Goal: Transaction & Acquisition: Purchase product/service

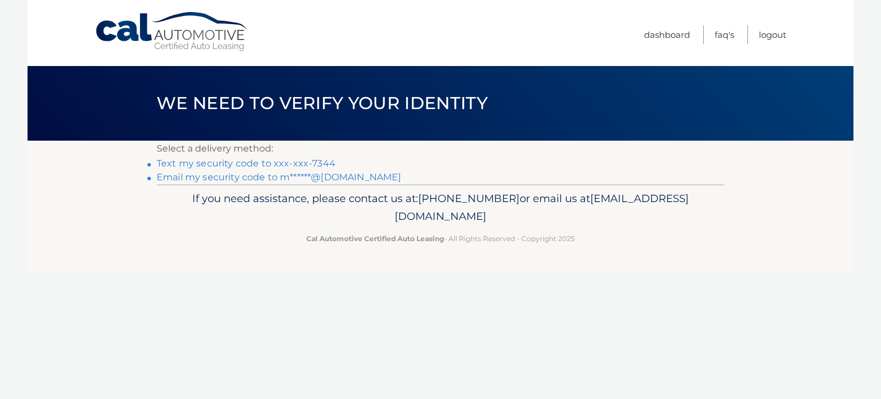
click at [294, 166] on link "Text my security code to xxx-xxx-7344" at bounding box center [246, 163] width 179 height 11
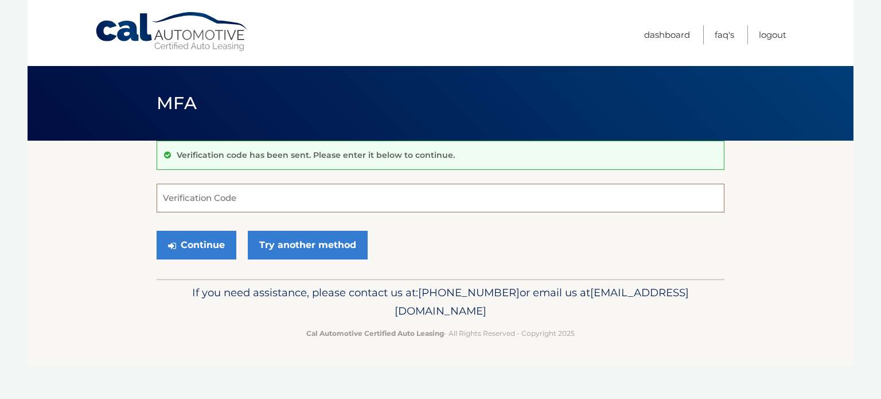
click at [204, 208] on input "Verification Code" at bounding box center [441, 198] width 568 height 29
type input "271331"
click at [157, 231] on button "Continue" at bounding box center [197, 245] width 80 height 29
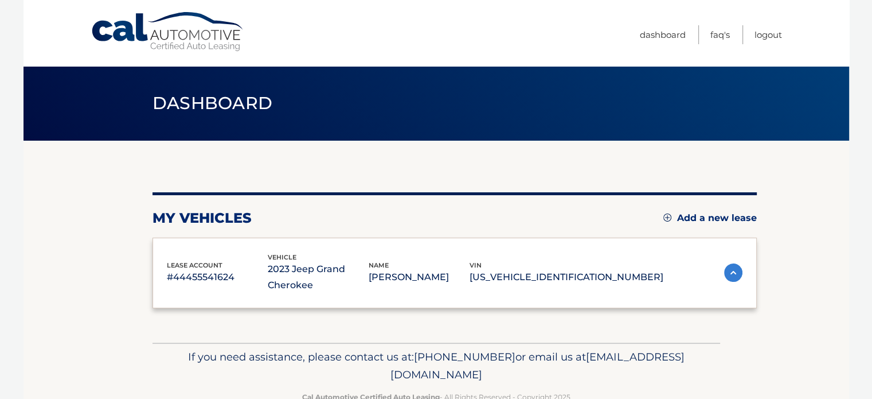
click at [204, 245] on div "lease account #44455541624 vehicle 2023 Jeep Grand Cherokee name MARK ANGELONE …" at bounding box center [455, 272] width 604 height 71
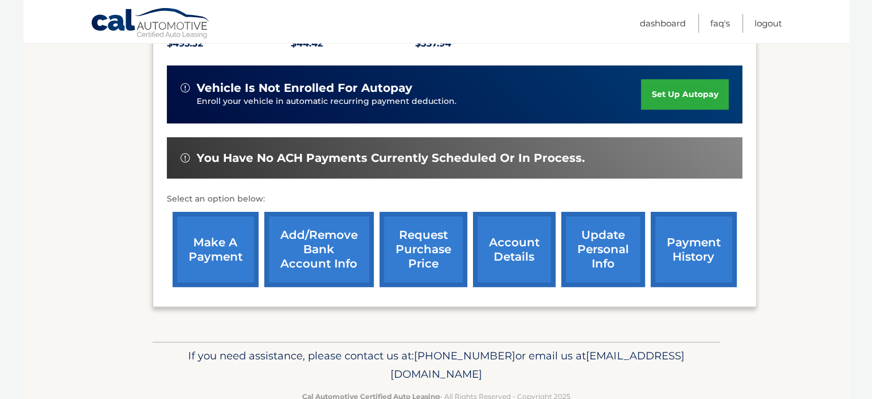
scroll to position [287, 0]
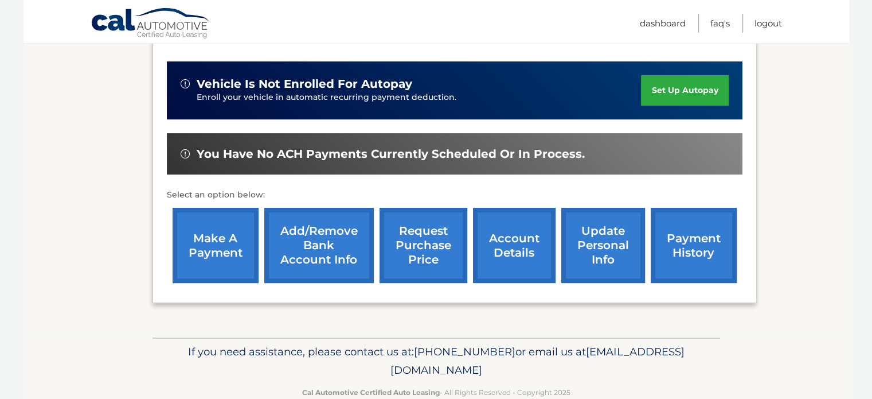
click at [193, 235] on link "make a payment" at bounding box center [216, 245] width 86 height 75
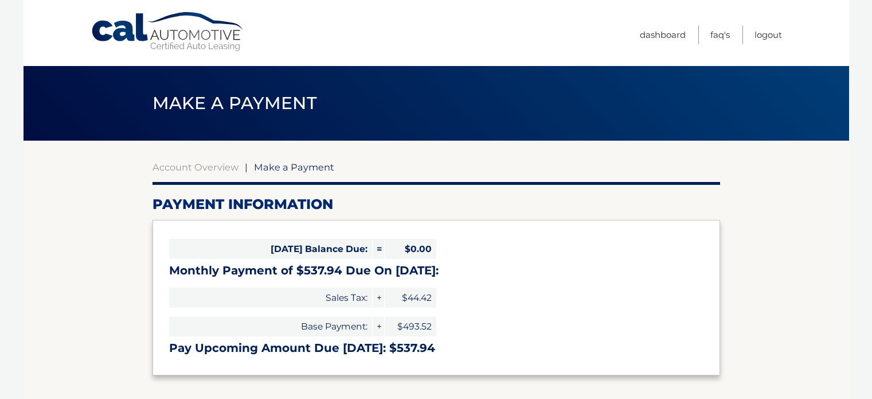
select select "ZjJiMjQzZDktNGE4OS00YmY2LThiNDctNTRmMzFmYzMyODhi"
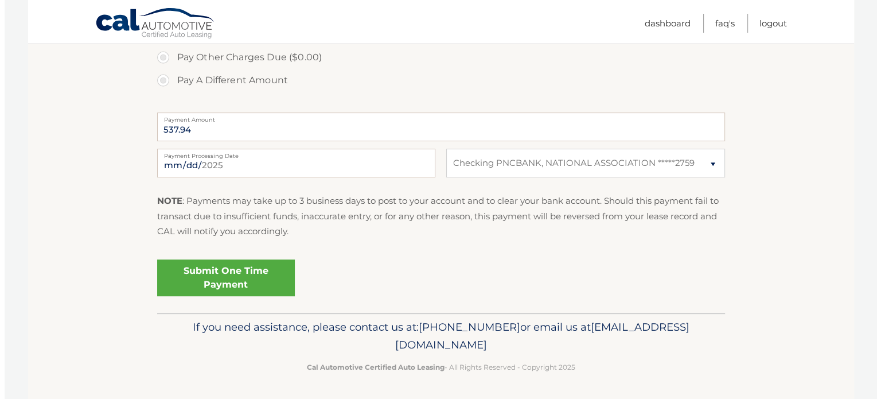
scroll to position [420, 0]
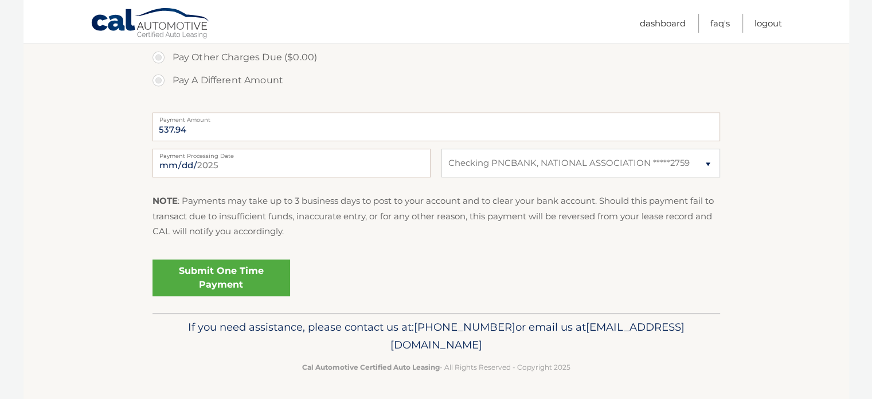
click at [204, 277] on link "Submit One Time Payment" at bounding box center [222, 277] width 138 height 37
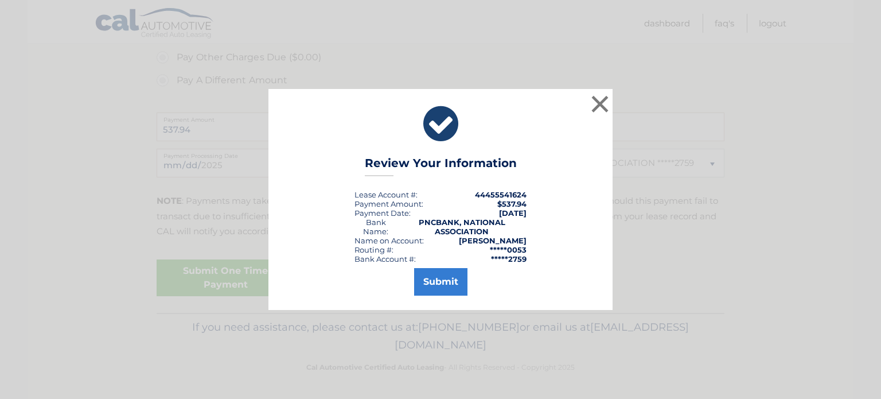
click at [462, 295] on div "× Review Your Information Lease Account #: 44455541624 Payment Amount: $537.94 …" at bounding box center [440, 199] width 344 height 220
click at [453, 286] on button "Submit" at bounding box center [440, 282] width 53 height 28
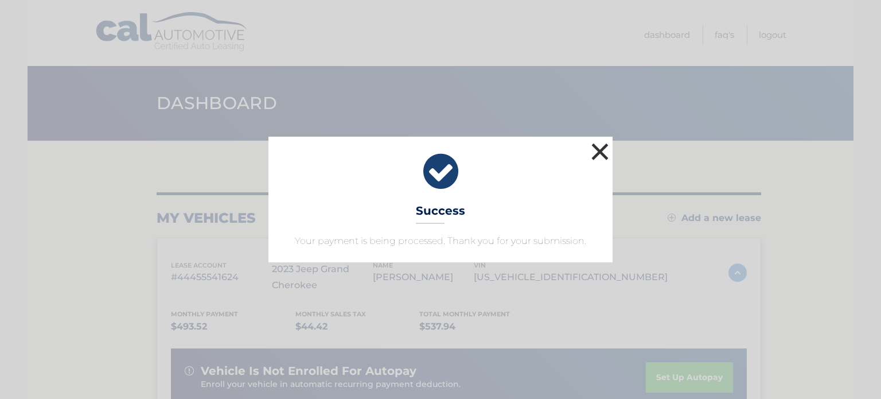
click at [605, 155] on button "×" at bounding box center [599, 151] width 23 height 23
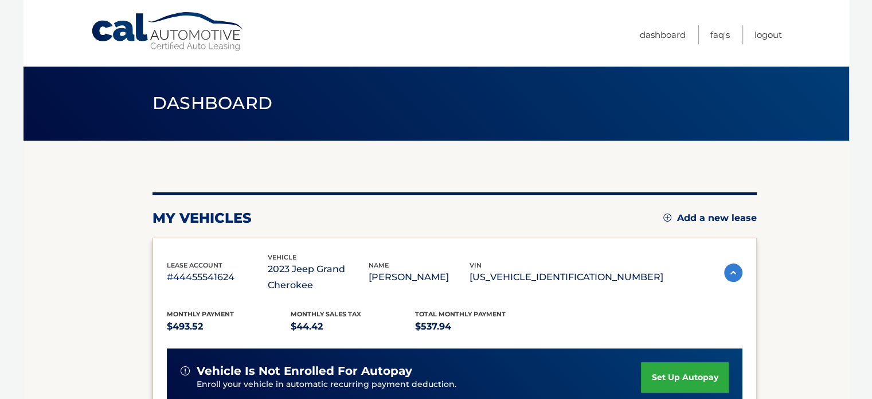
scroll to position [115, 0]
